Goal: Find specific page/section: Find specific page/section

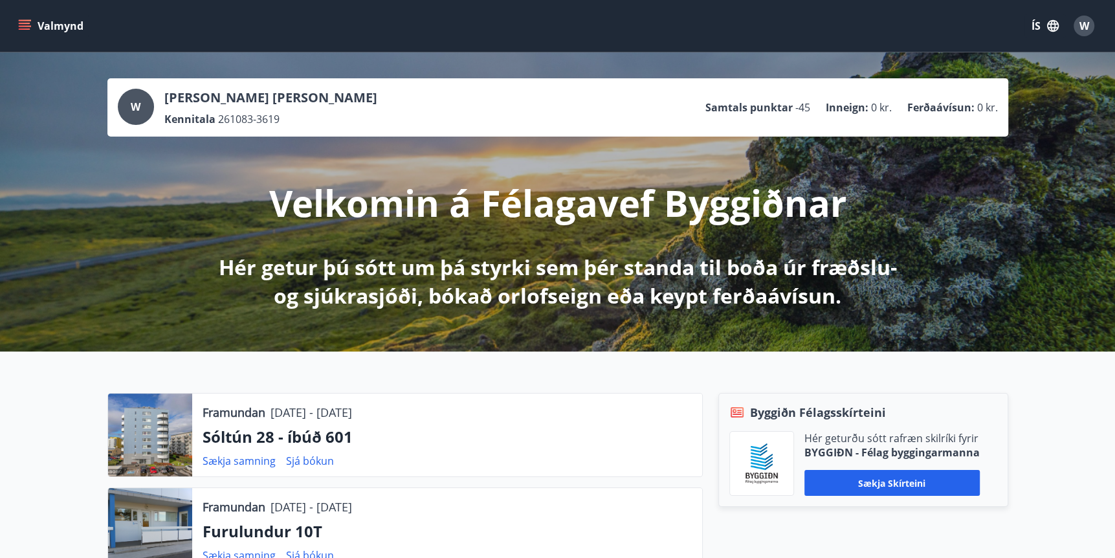
click at [19, 23] on icon "menu" at bounding box center [25, 23] width 12 height 1
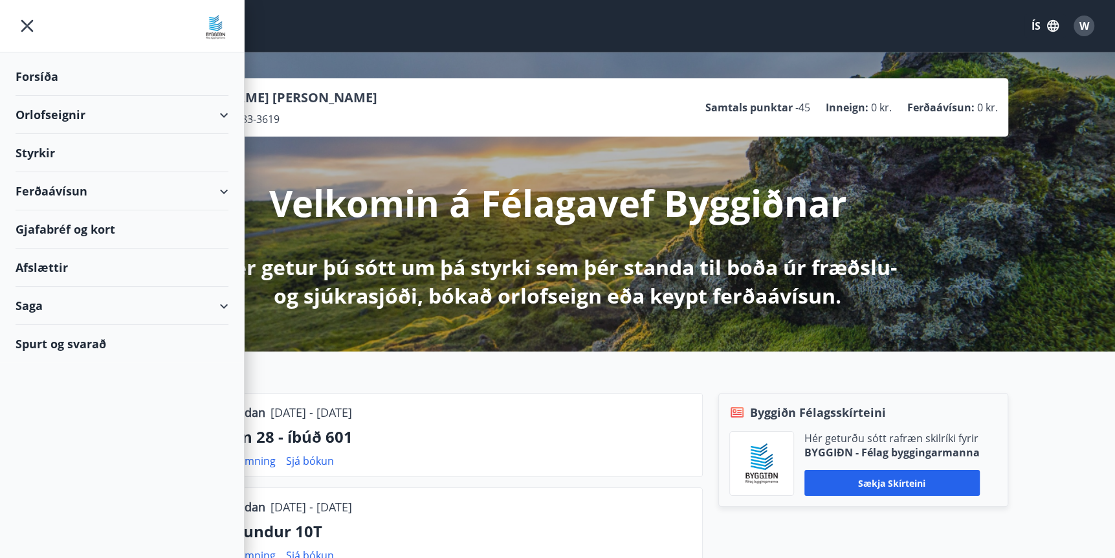
click at [26, 304] on div "Saga" at bounding box center [122, 306] width 213 height 38
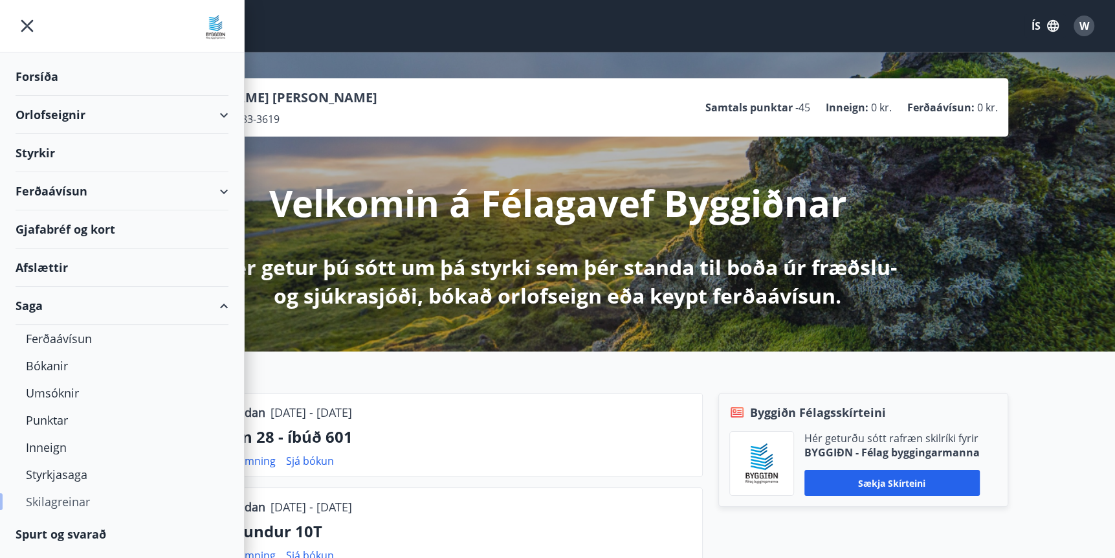
click at [59, 500] on div "Skilagreinar" at bounding box center [122, 501] width 192 height 27
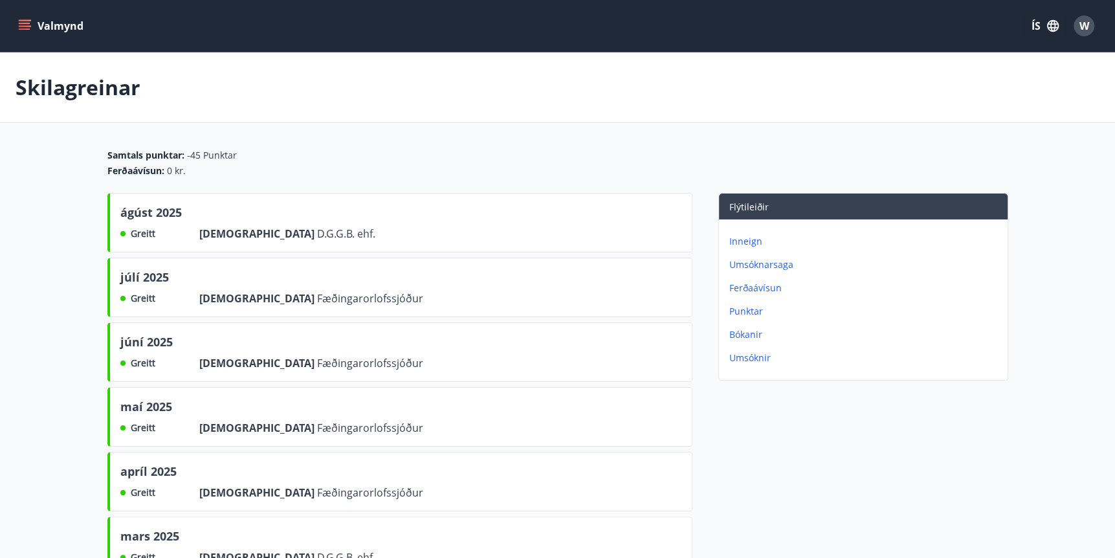
click at [30, 24] on icon "menu" at bounding box center [24, 25] width 13 height 13
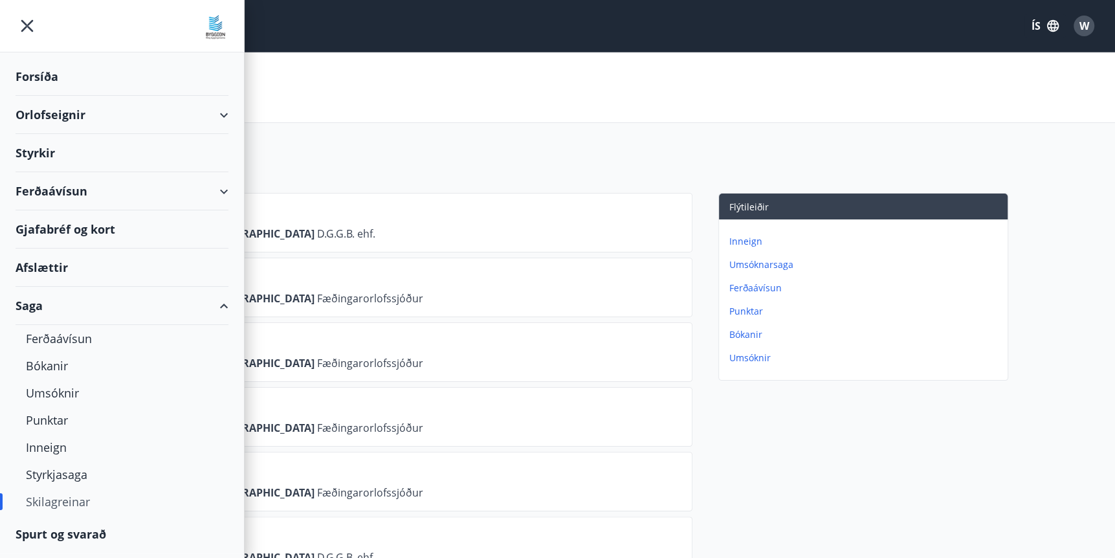
click at [41, 155] on div "Styrkir" at bounding box center [122, 153] width 213 height 38
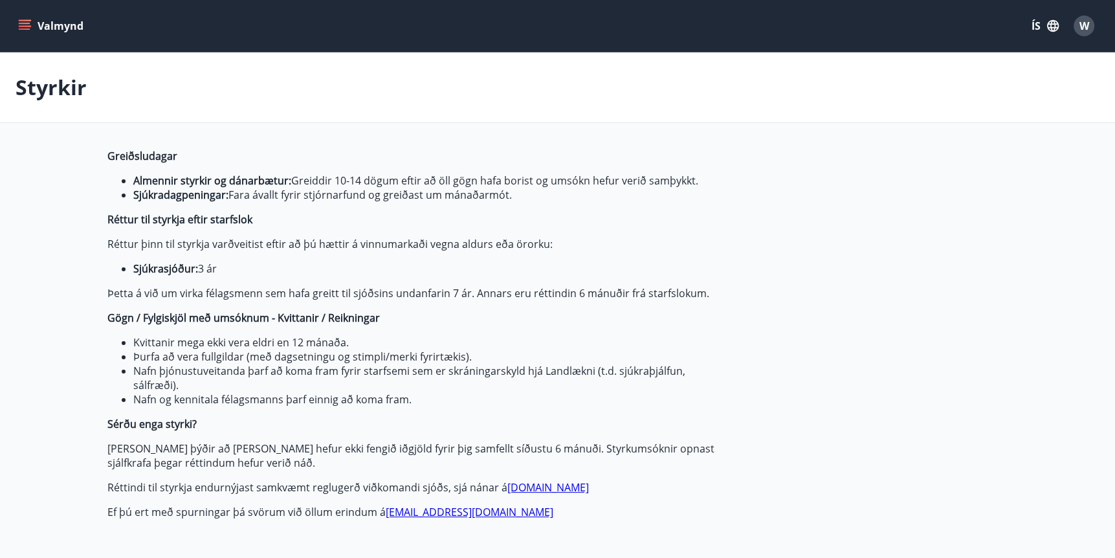
type input "***"
click at [26, 19] on icon "menu" at bounding box center [24, 25] width 13 height 13
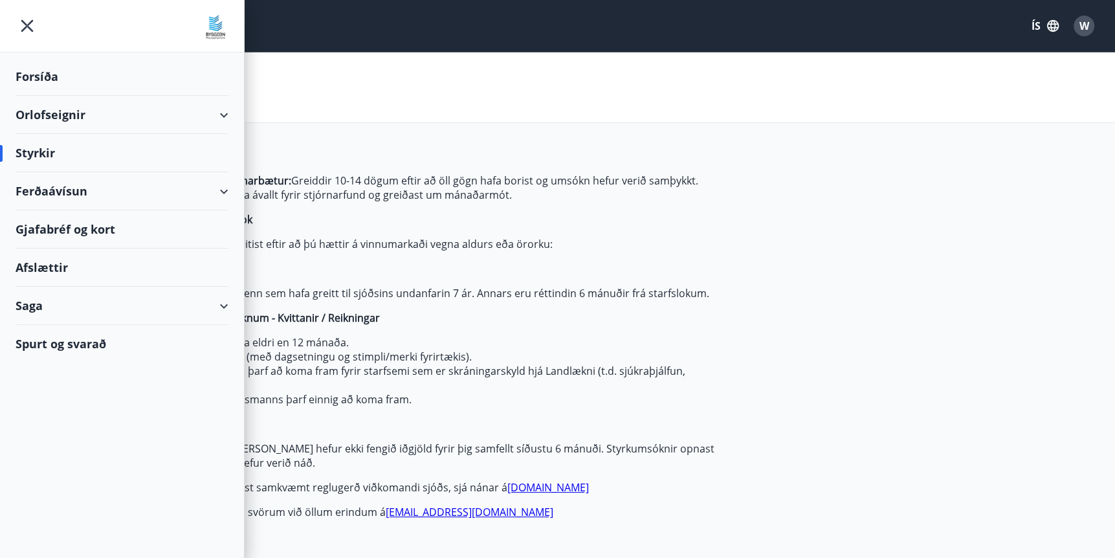
click at [45, 305] on div "Saga" at bounding box center [122, 306] width 213 height 38
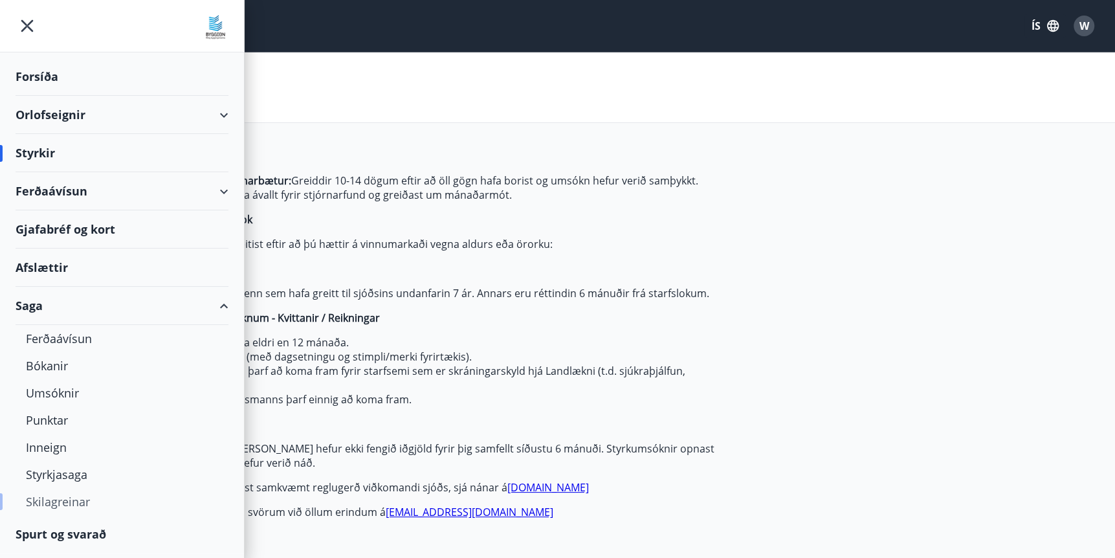
click at [73, 500] on div "Skilagreinar" at bounding box center [122, 501] width 192 height 27
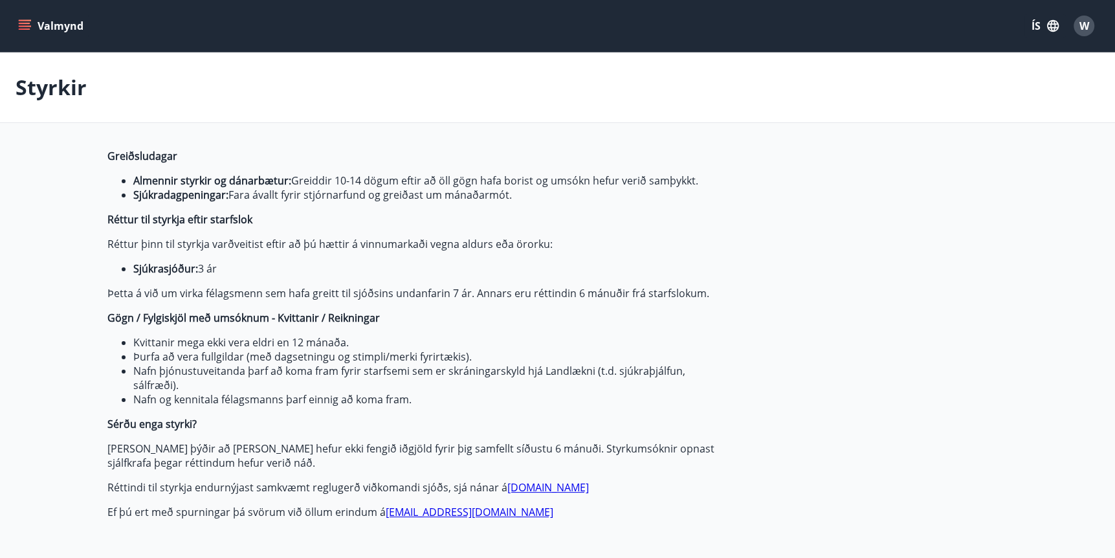
type input "***"
click at [1086, 25] on span "W" at bounding box center [1085, 26] width 10 height 14
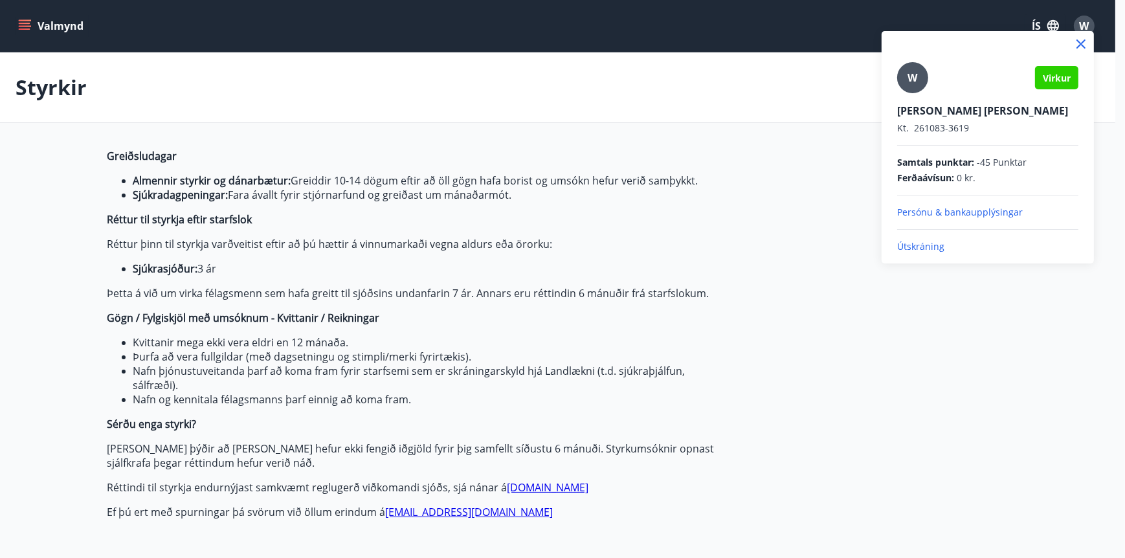
click at [856, 311] on div at bounding box center [562, 279] width 1125 height 558
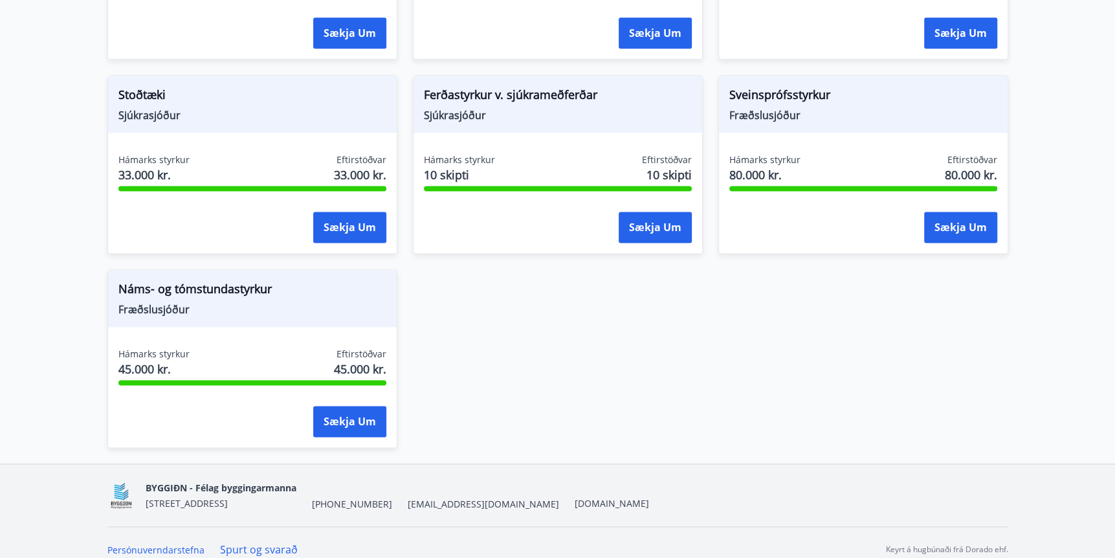
scroll to position [1364, 0]
